Goal: Task Accomplishment & Management: Manage account settings

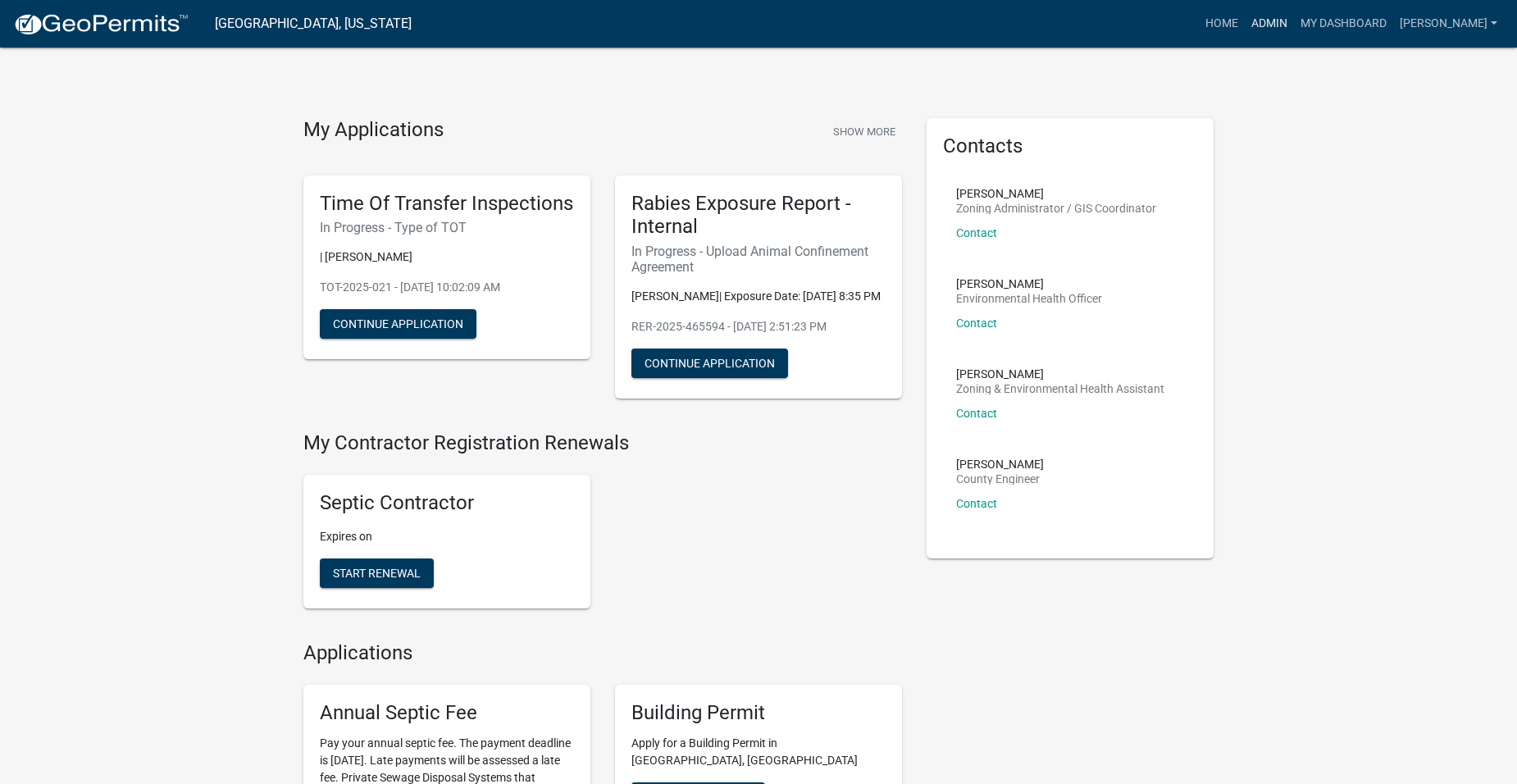
click at [1287, 25] on link "Admin" at bounding box center [1269, 23] width 49 height 31
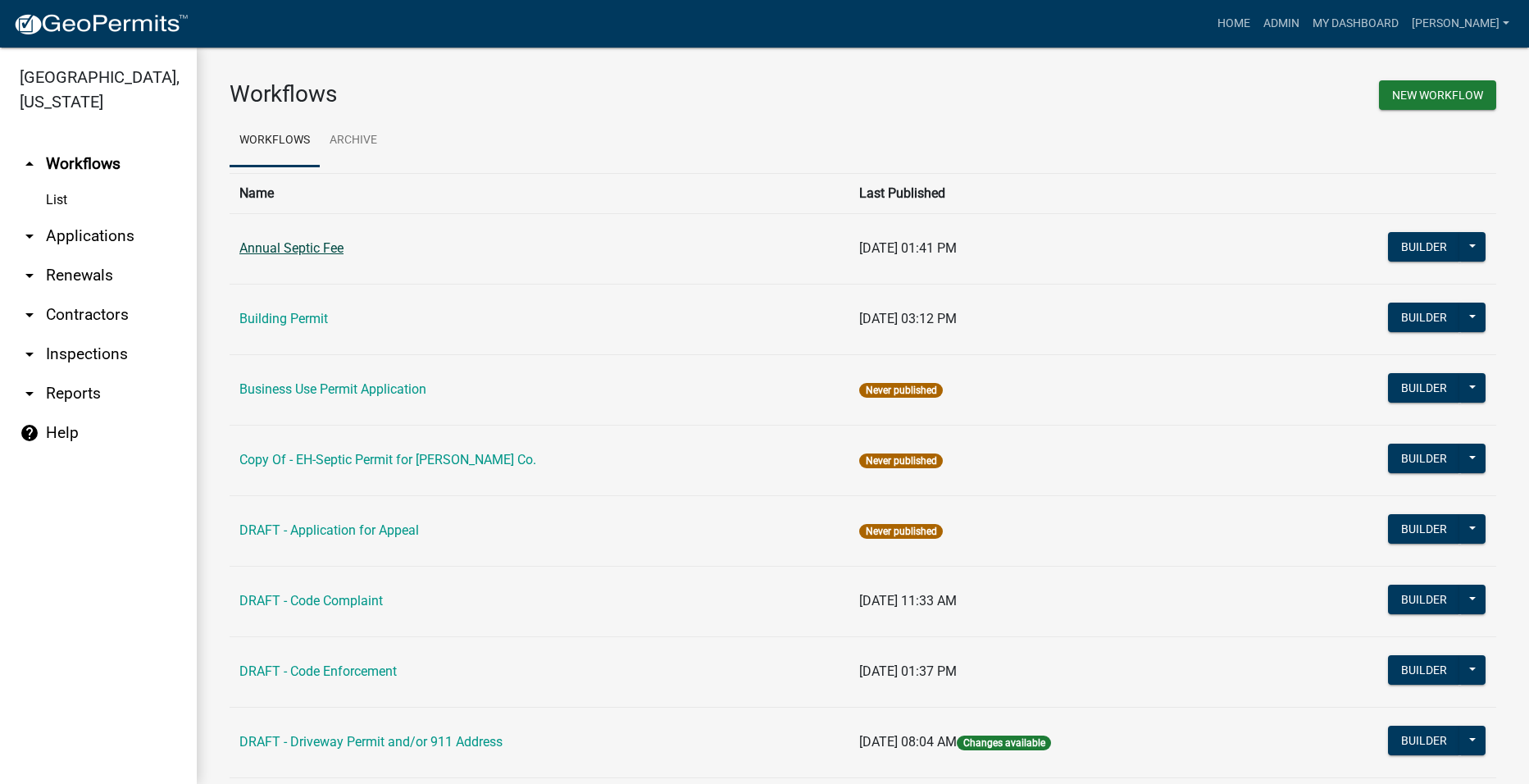
click at [282, 247] on link "Annual Septic Fee" at bounding box center [291, 249] width 104 height 16
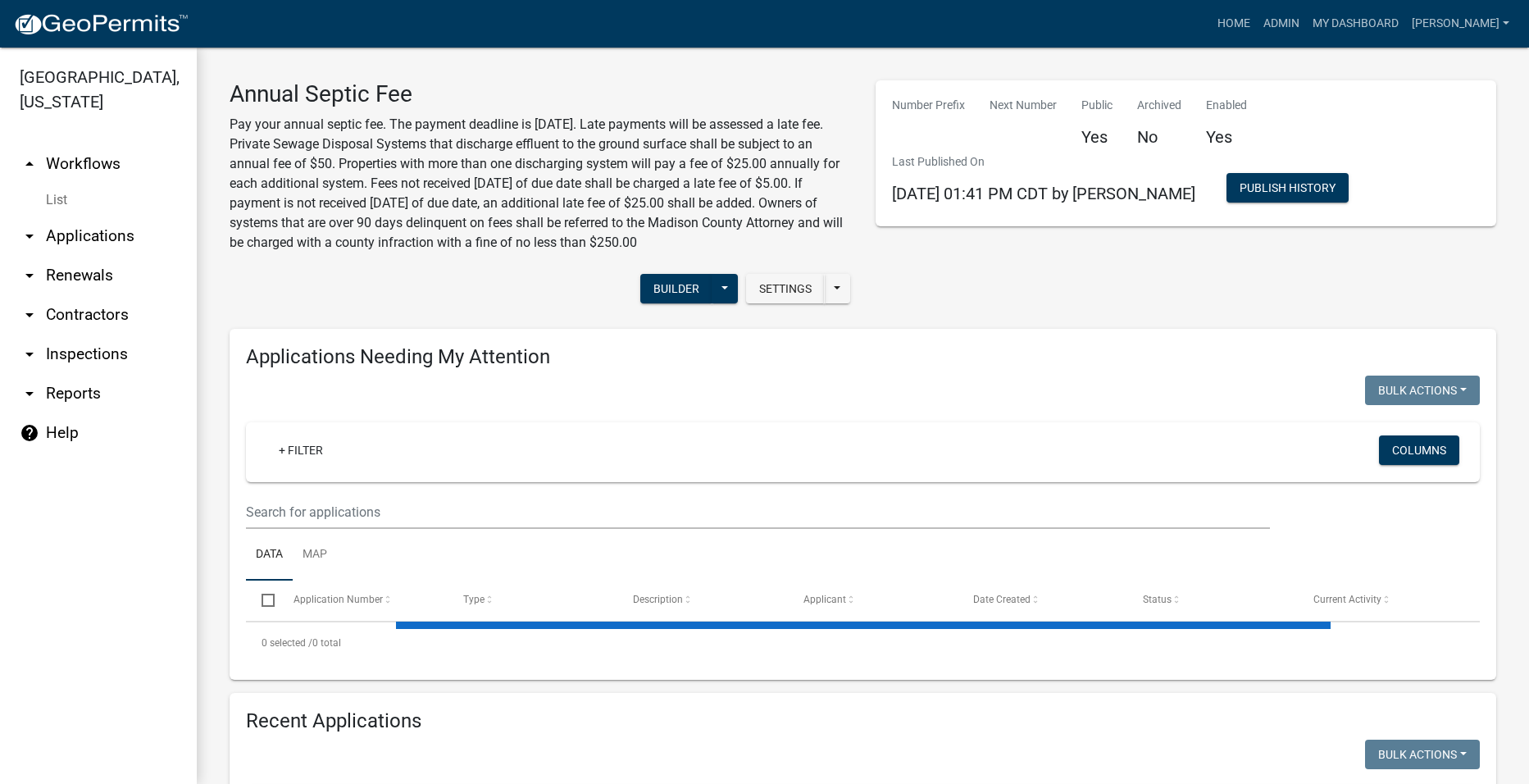
select select "2: 50"
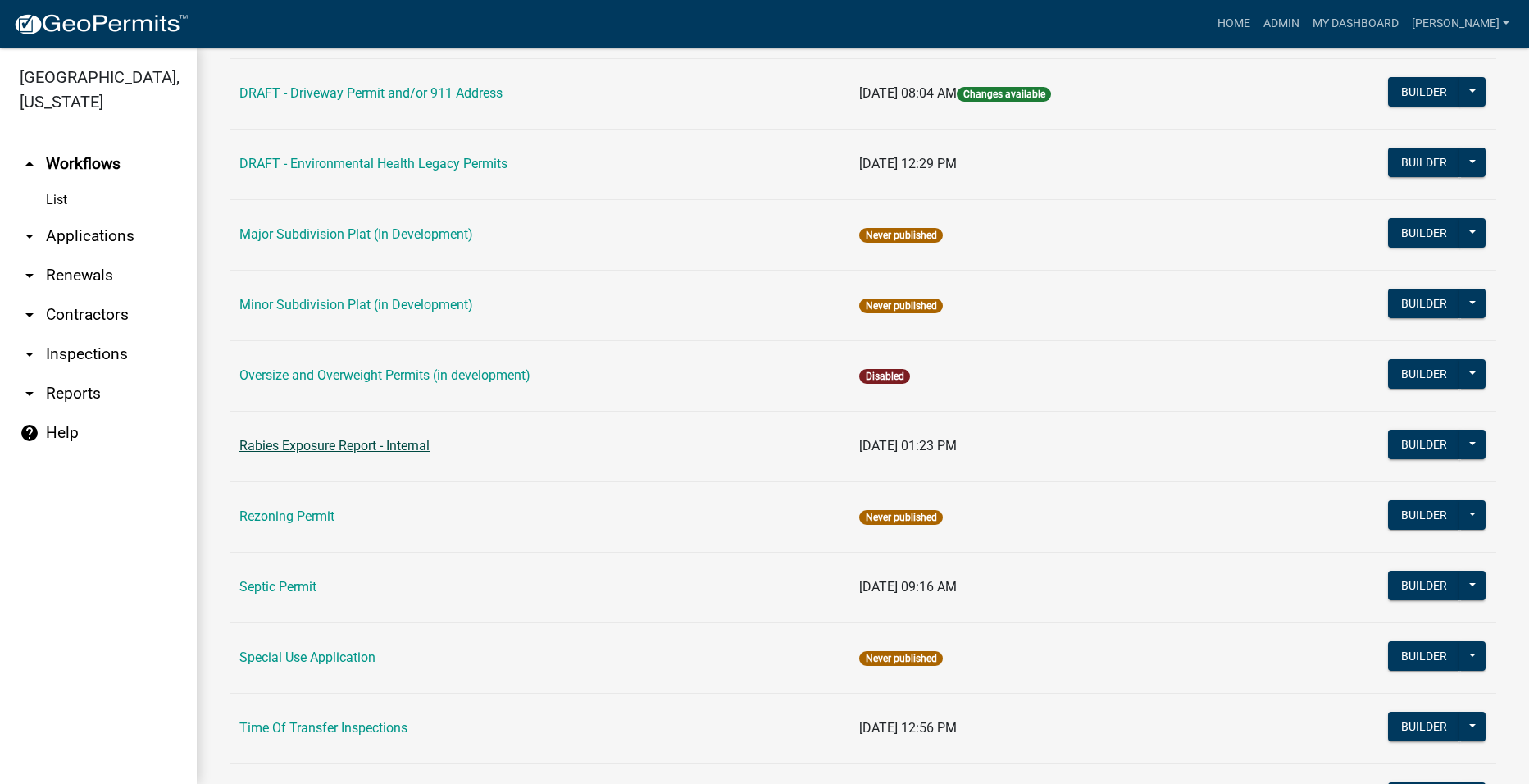
scroll to position [656, 0]
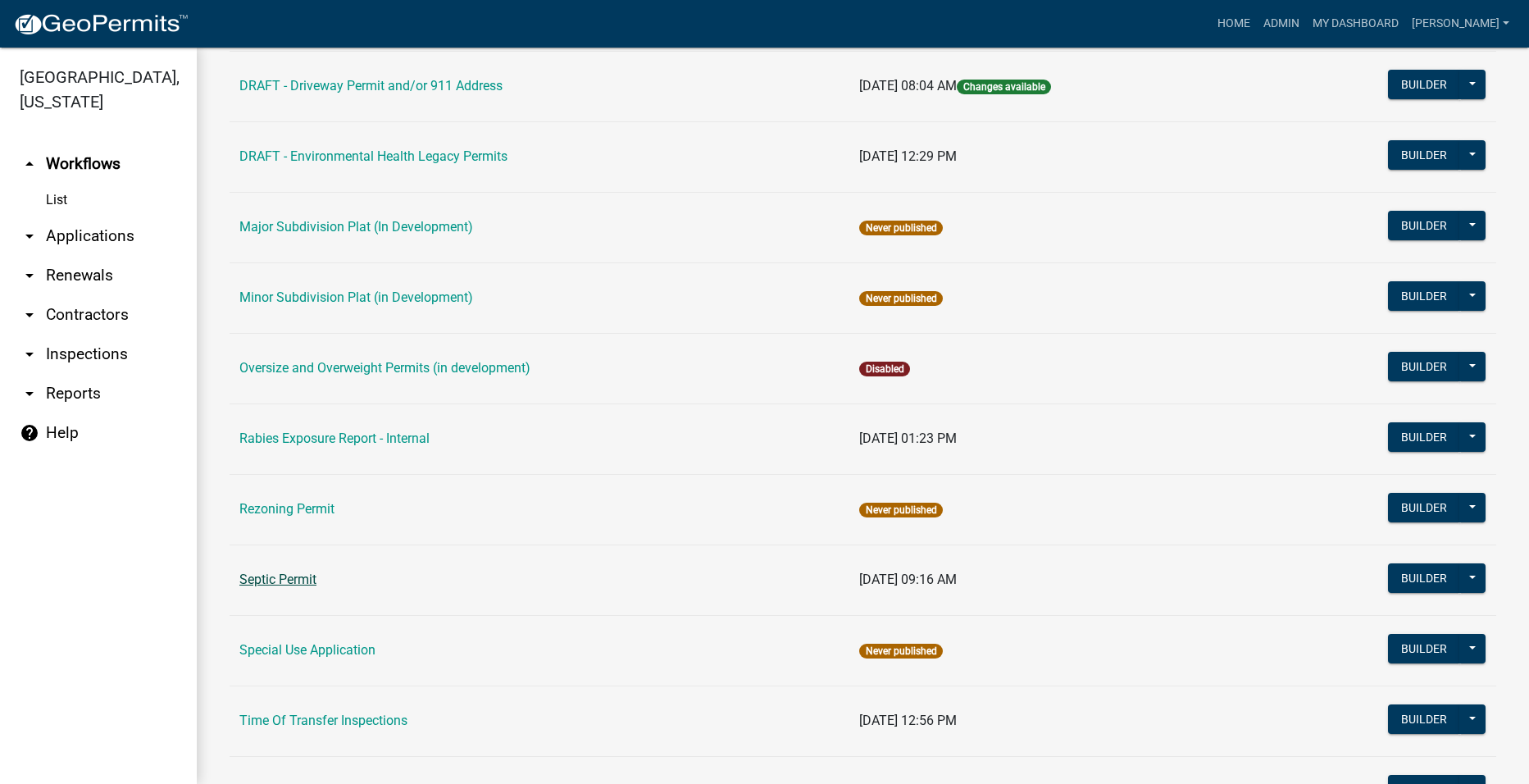
click at [292, 579] on link "Septic Permit" at bounding box center [278, 580] width 77 height 16
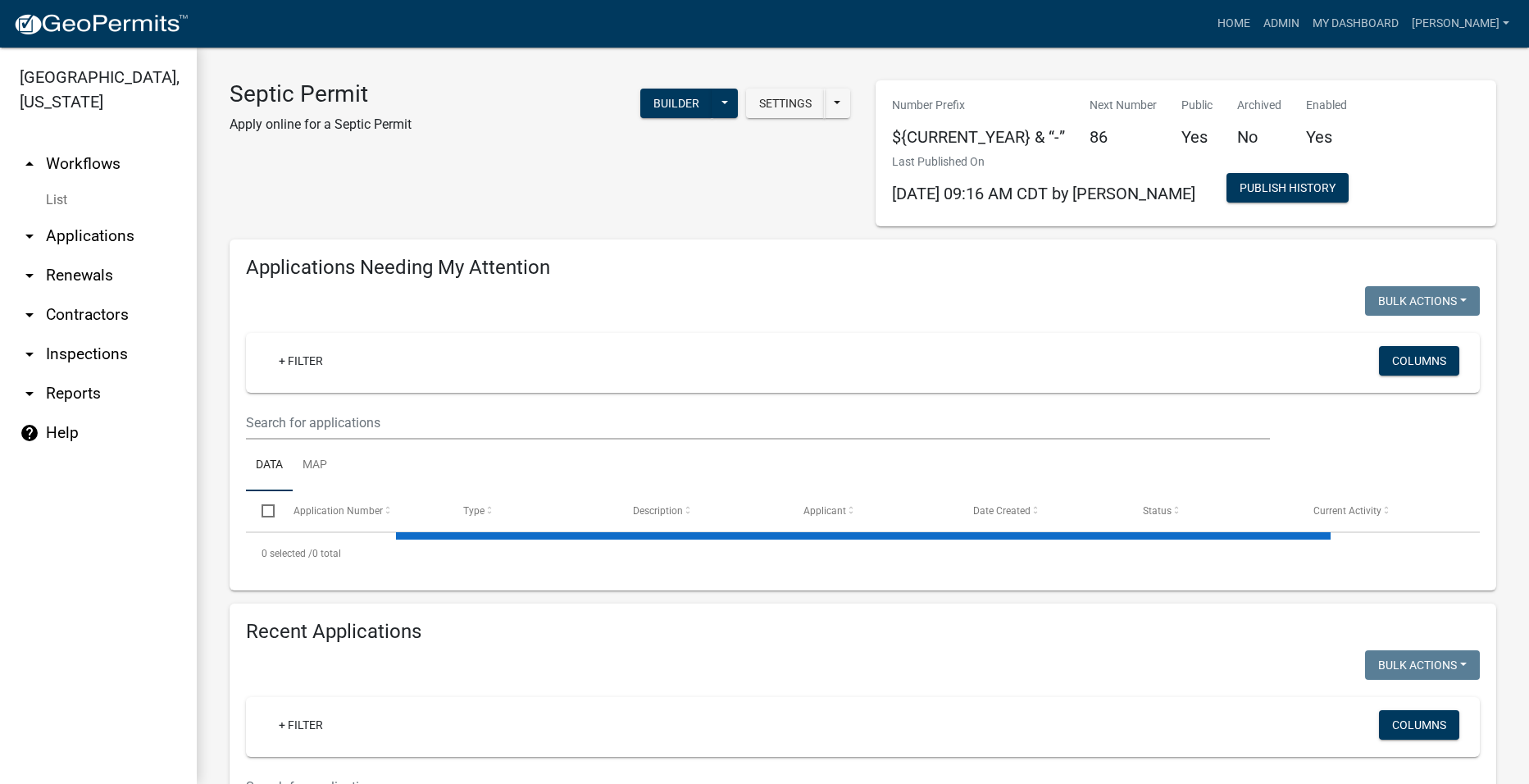
select select "2: 50"
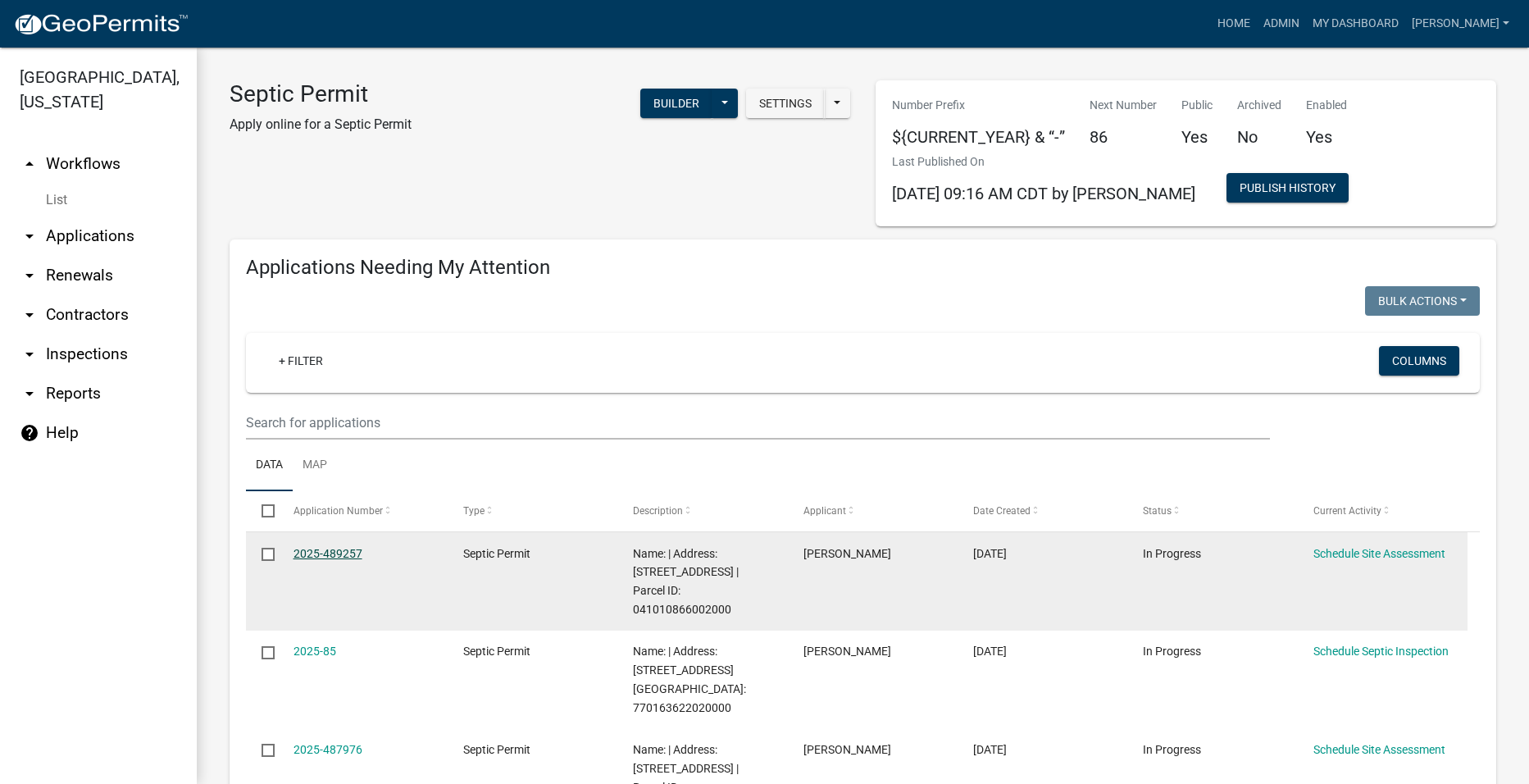
click at [316, 549] on link "2025-489257" at bounding box center [329, 553] width 69 height 13
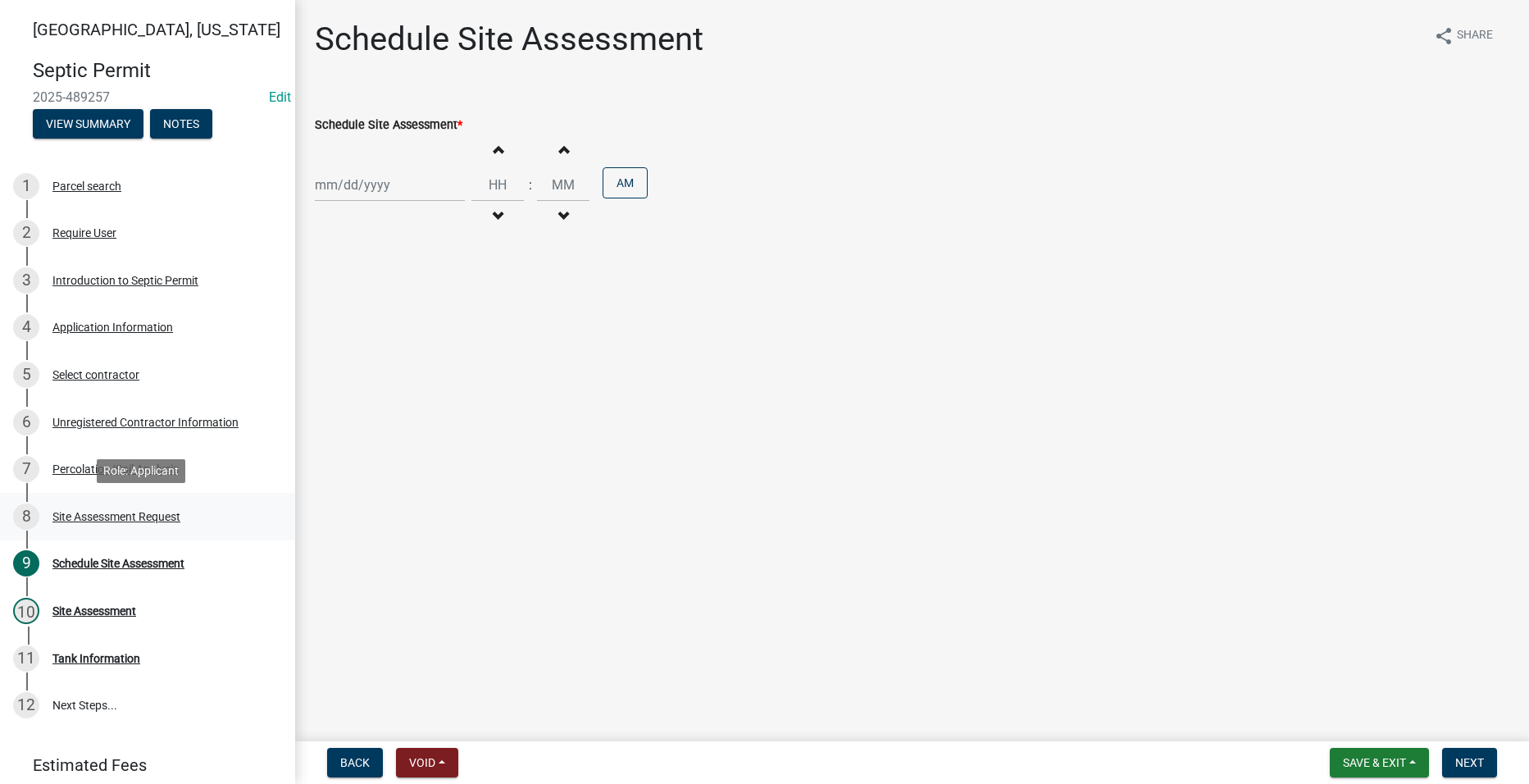
click at [96, 517] on div "Site Assessment Request" at bounding box center [116, 516] width 128 height 12
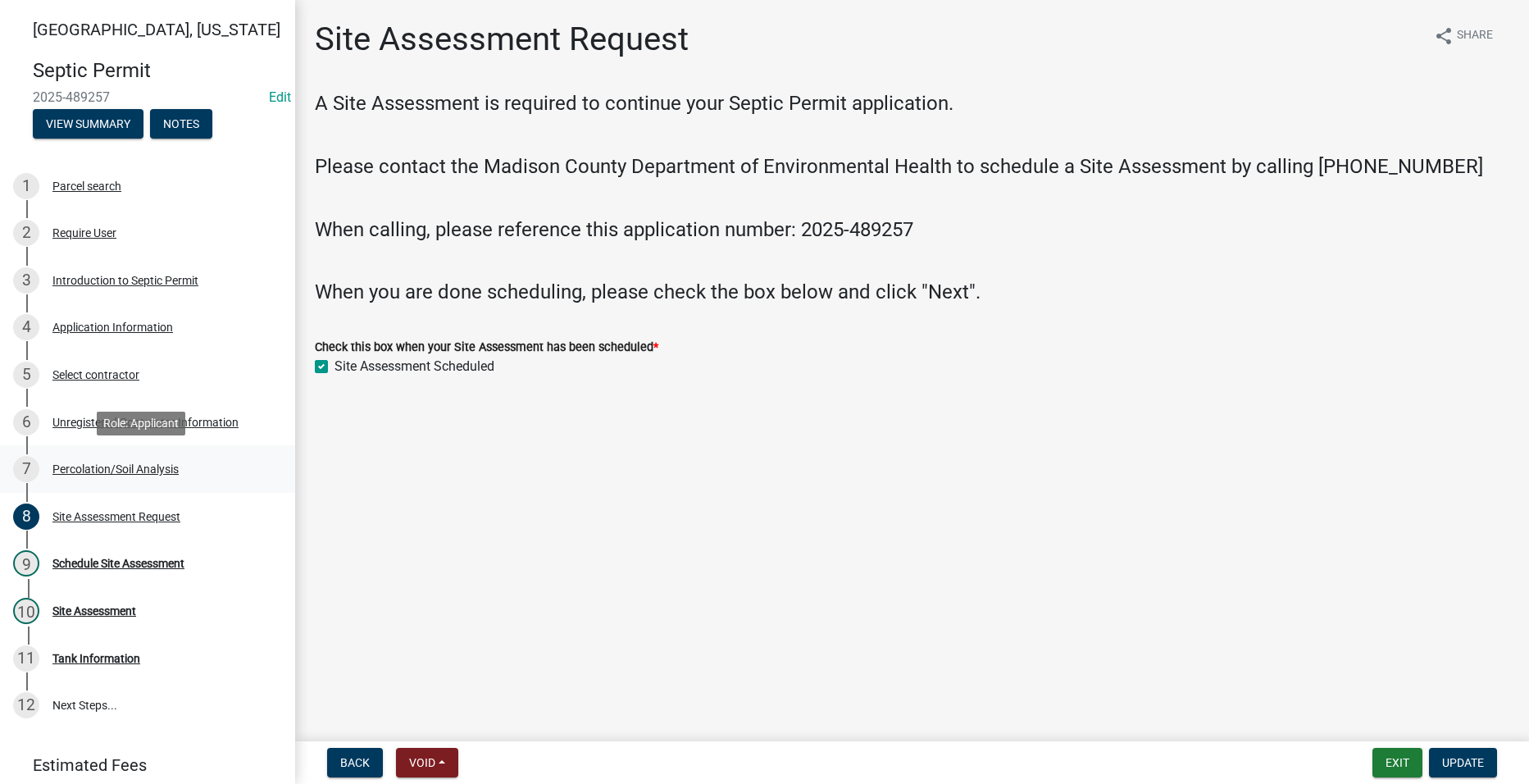
click at [113, 465] on div "Percolation/Soil Analysis" at bounding box center [115, 469] width 126 height 12
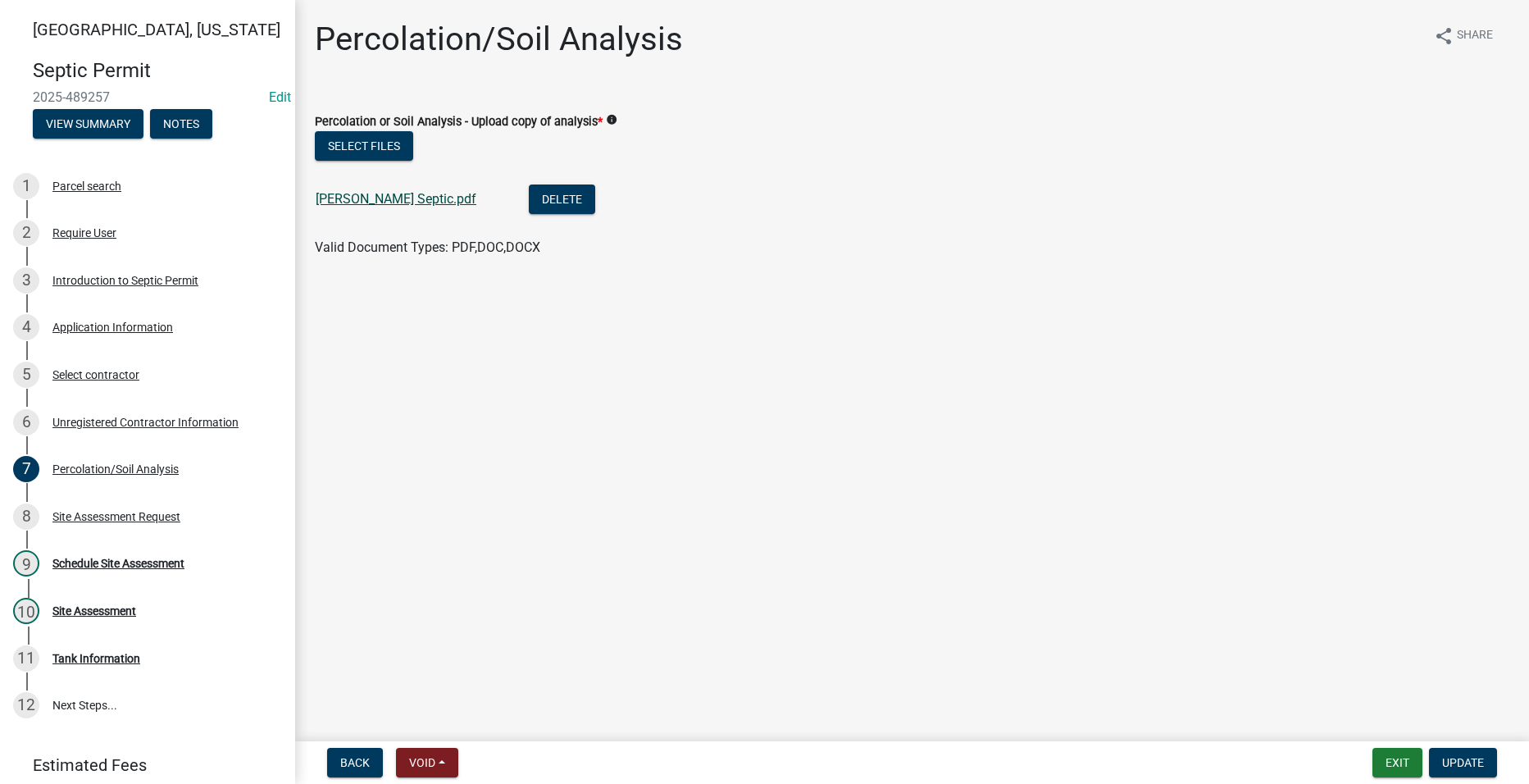
click at [342, 199] on link "[PERSON_NAME] Septic.pdf" at bounding box center [396, 199] width 161 height 16
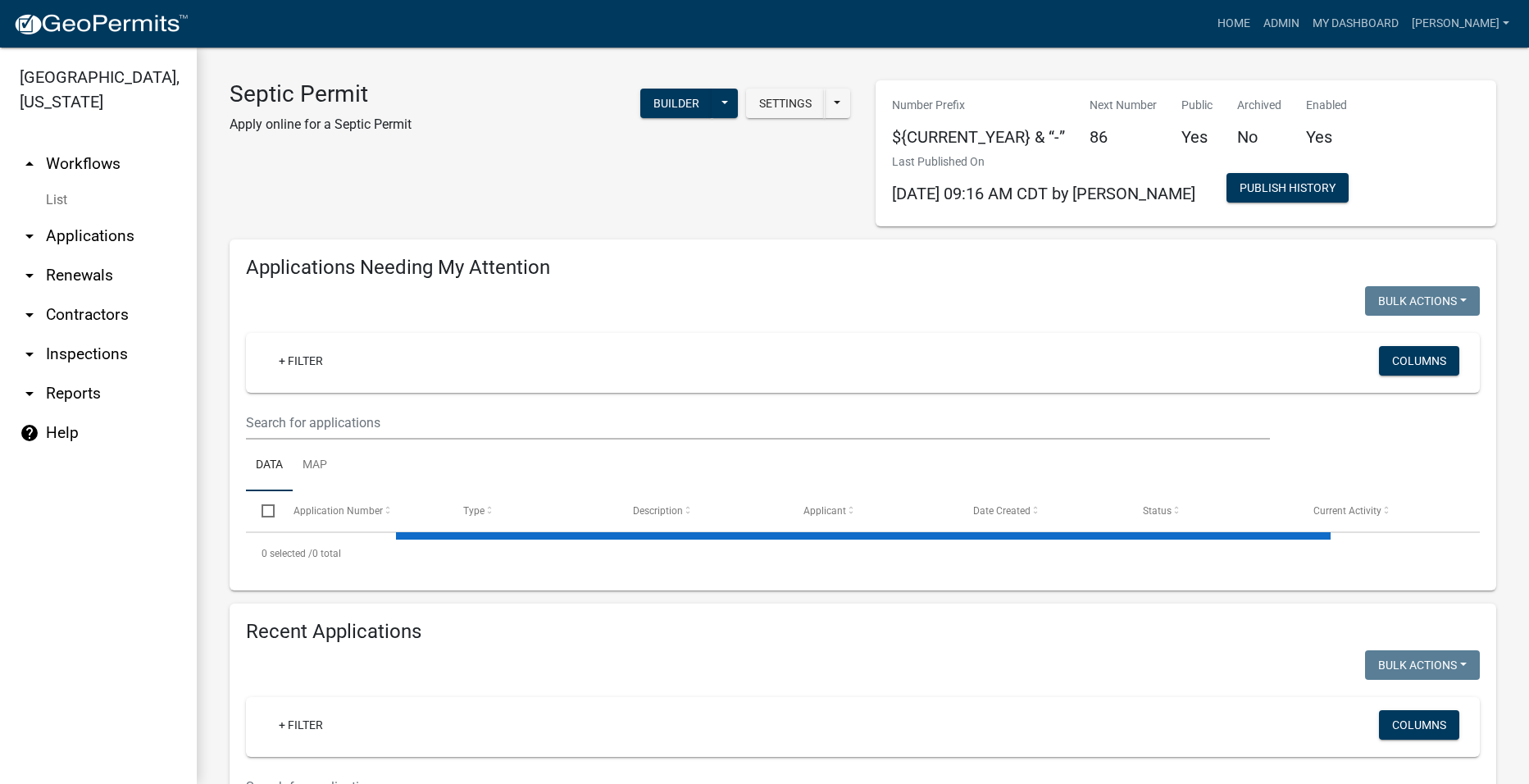
select select "2: 50"
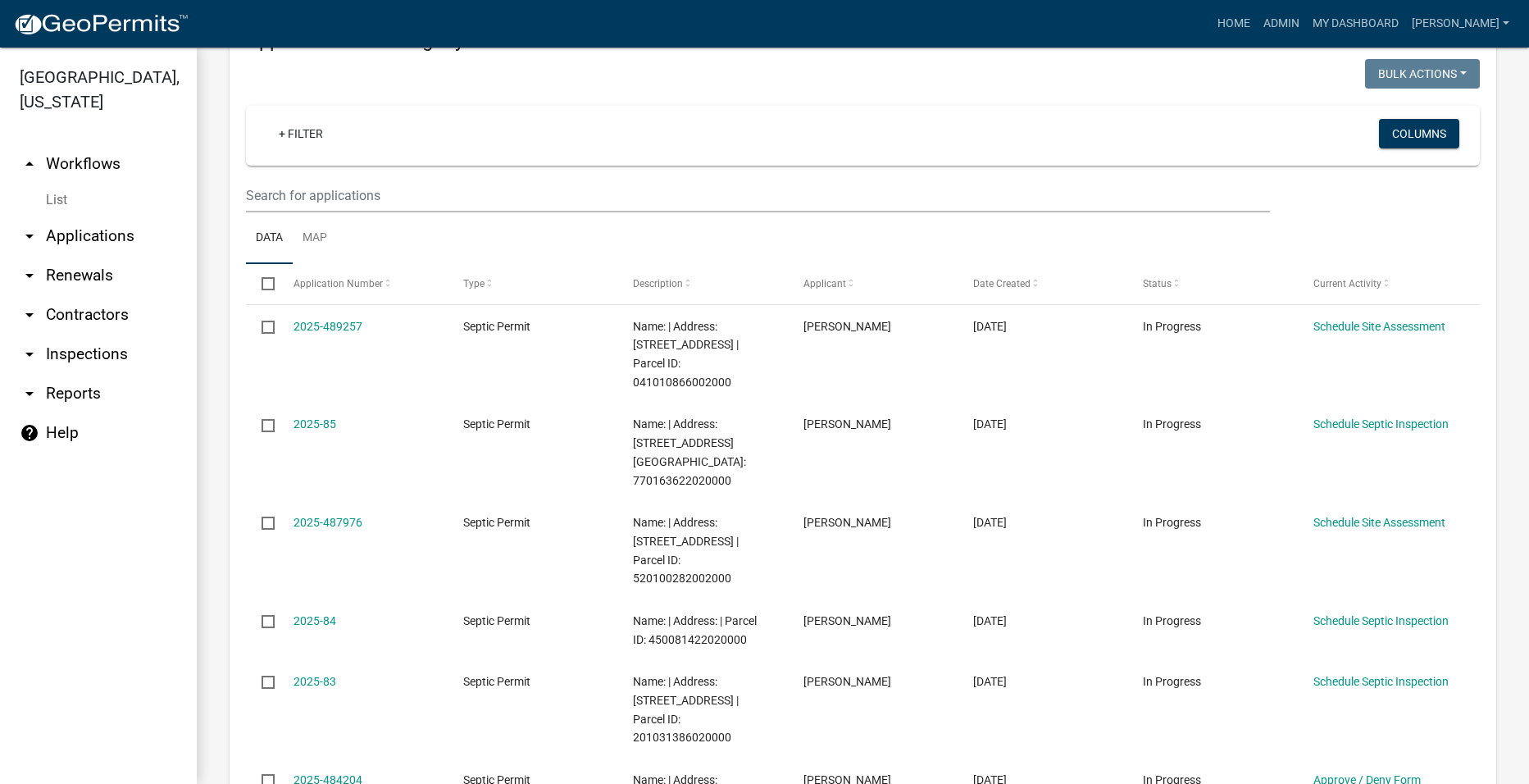
scroll to position [246, 0]
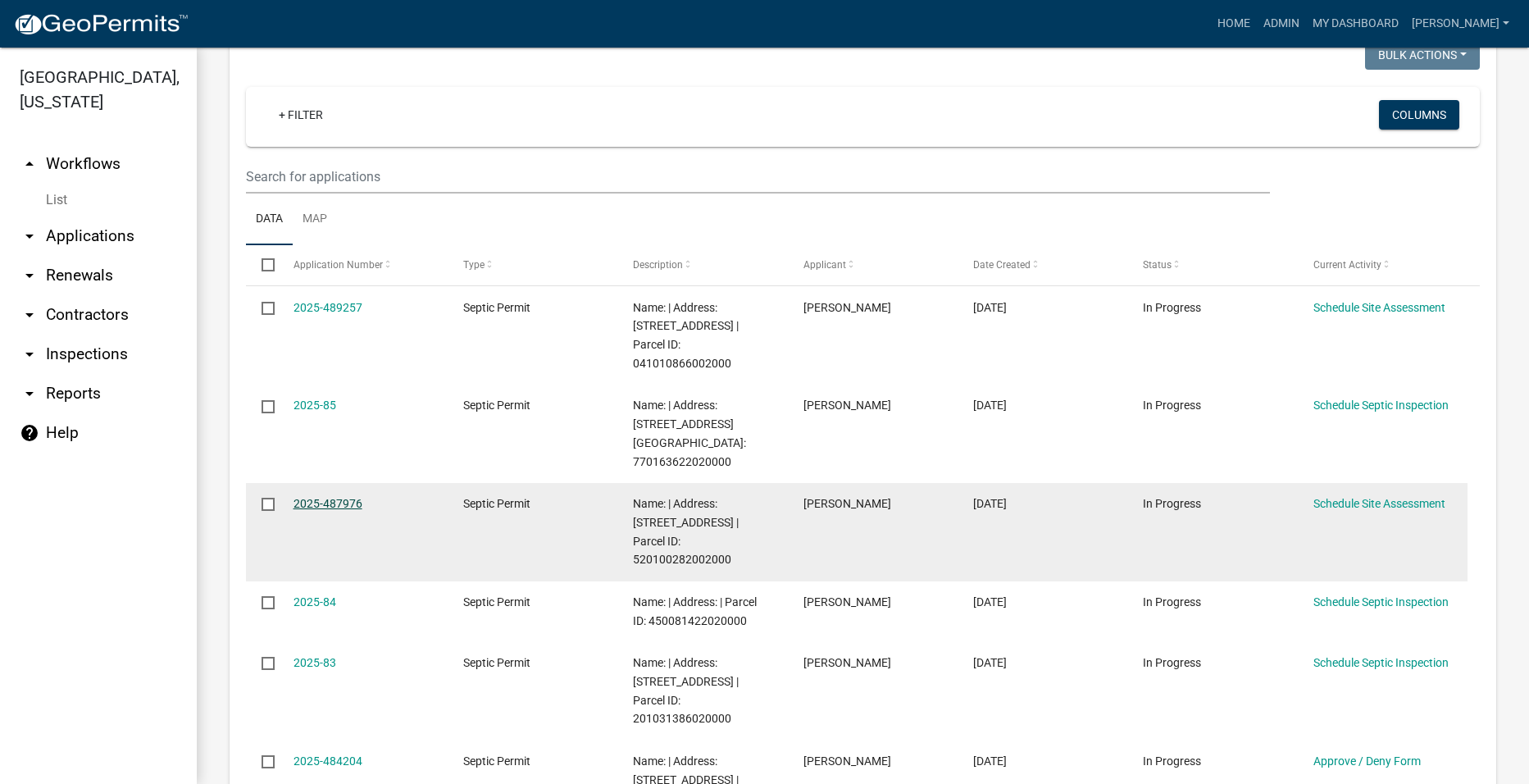
click at [332, 497] on link "2025-487976" at bounding box center [329, 503] width 69 height 13
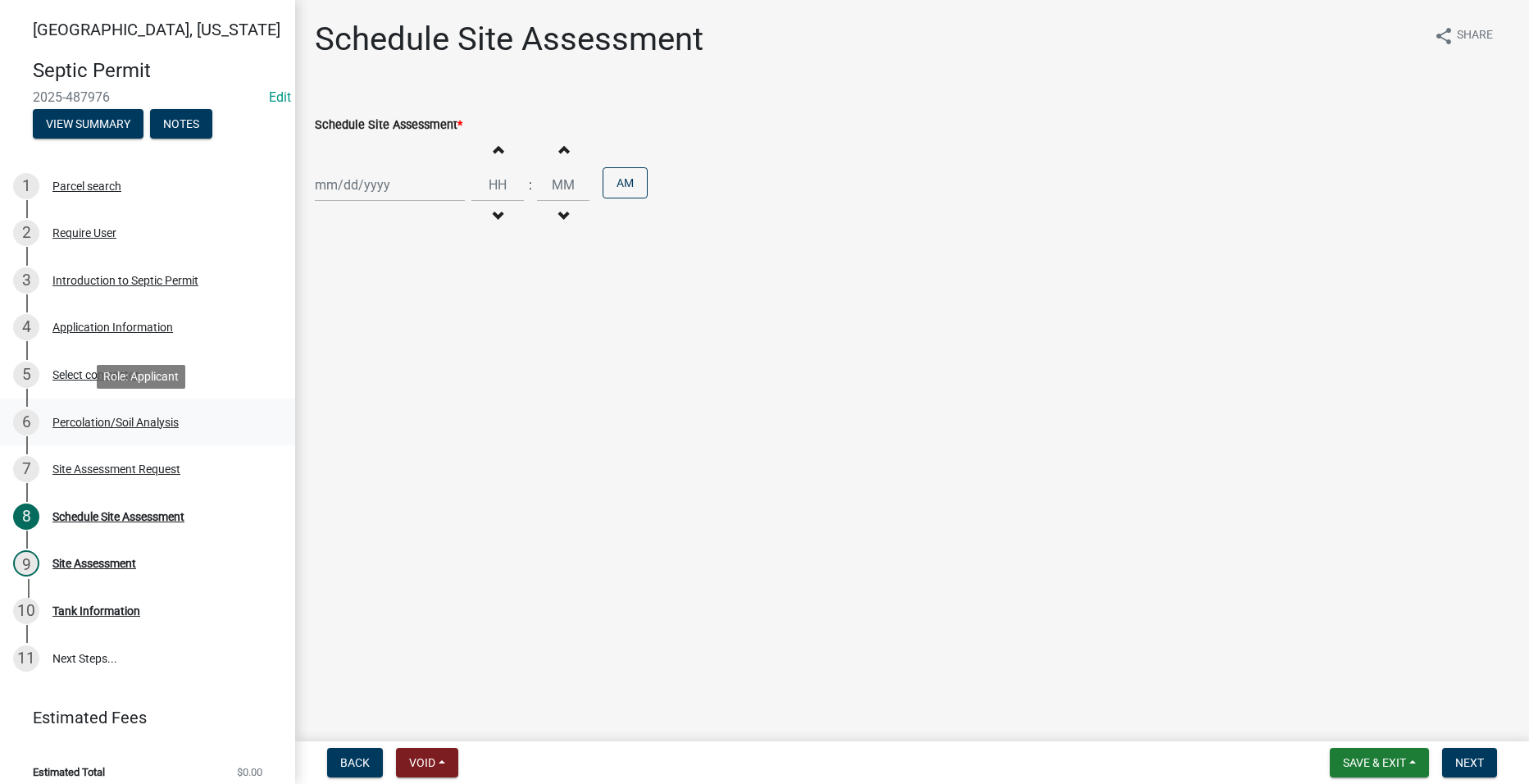
click at [82, 412] on div "6 Percolation/Soil Analysis" at bounding box center [141, 423] width 256 height 27
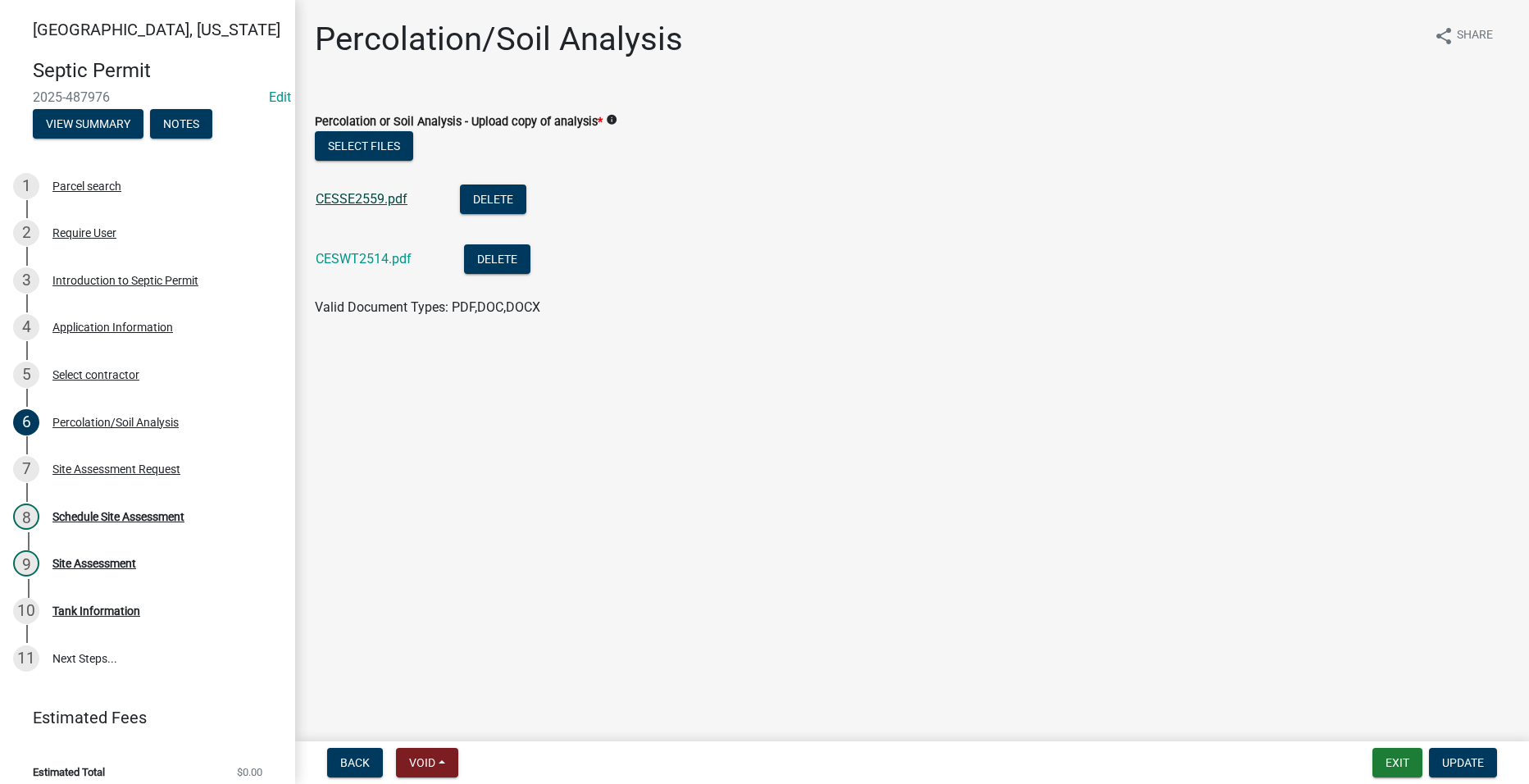
click at [354, 196] on link "CESSE2559.pdf" at bounding box center [361, 199] width 91 height 16
click at [371, 242] on li "CESWT2514.pdf Delete" at bounding box center [912, 260] width 1194 height 59
click at [368, 257] on link "CESWT2514.pdf" at bounding box center [364, 259] width 96 height 16
click at [68, 314] on div "4 Application Information" at bounding box center [141, 328] width 256 height 27
